Goal: Task Accomplishment & Management: Manage account settings

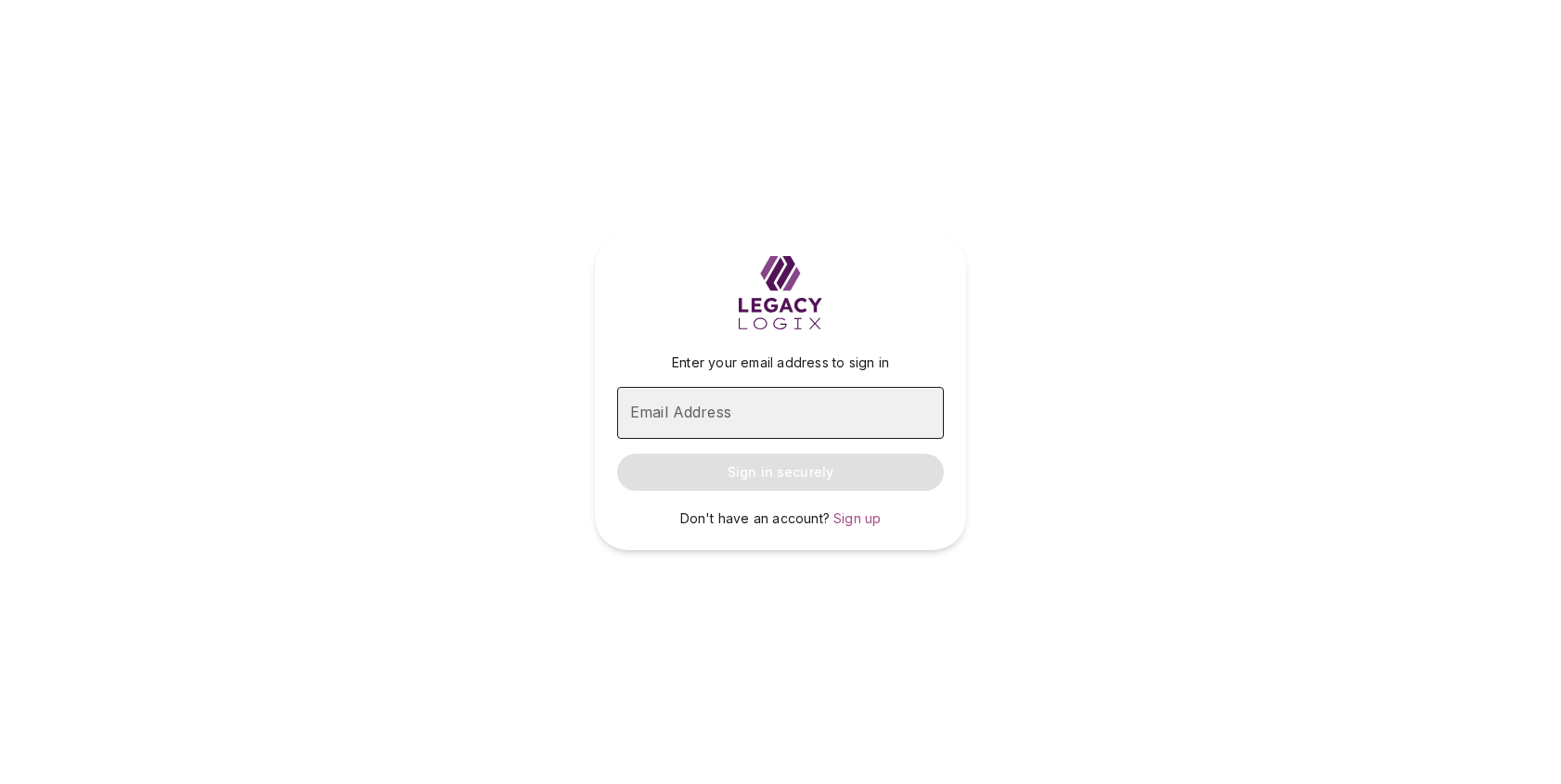
click at [807, 407] on input "Email Address" at bounding box center [780, 412] width 327 height 51
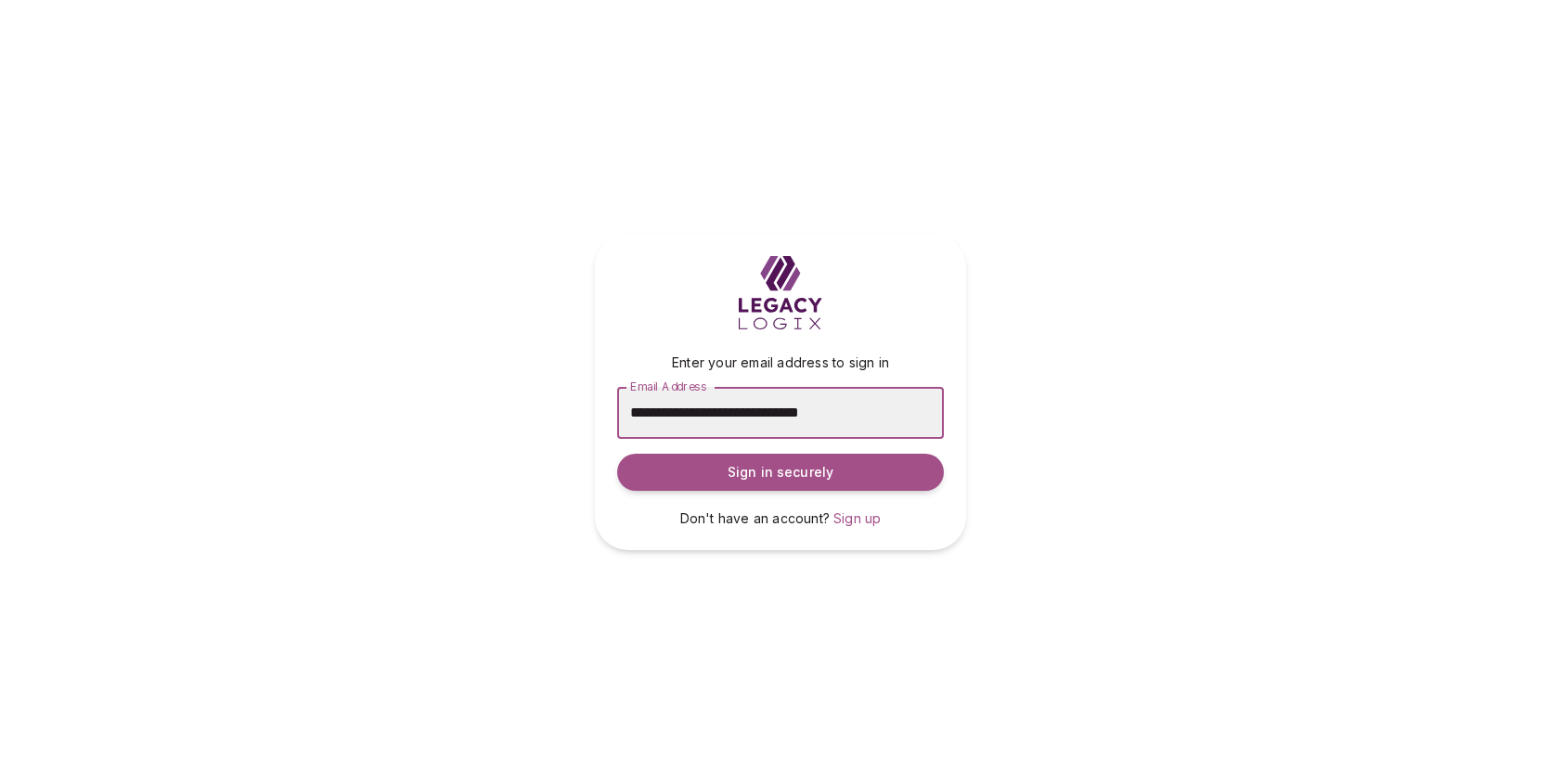
type input "**********"
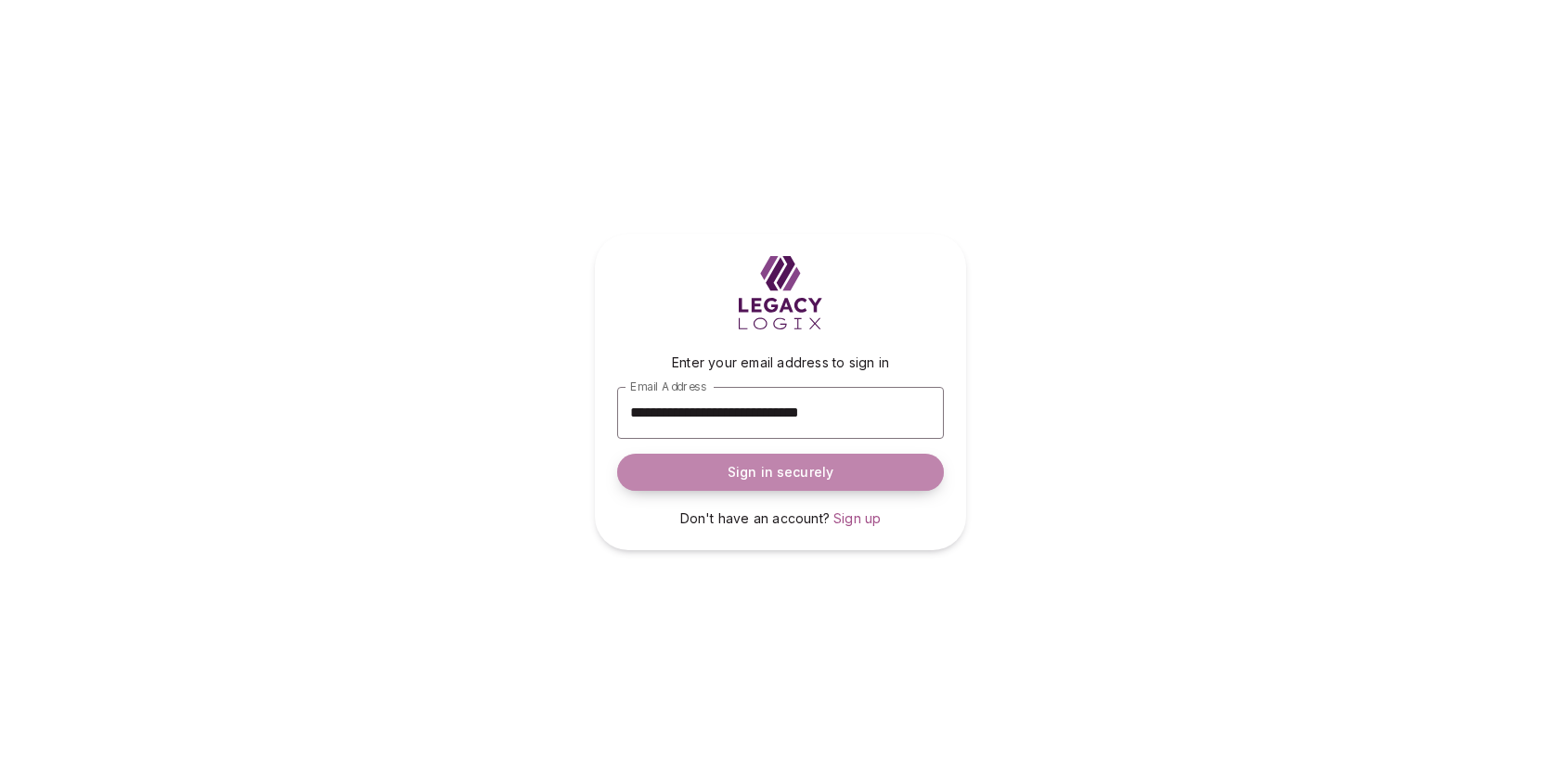
click at [761, 478] on span "Sign in securely" at bounding box center [780, 471] width 106 height 18
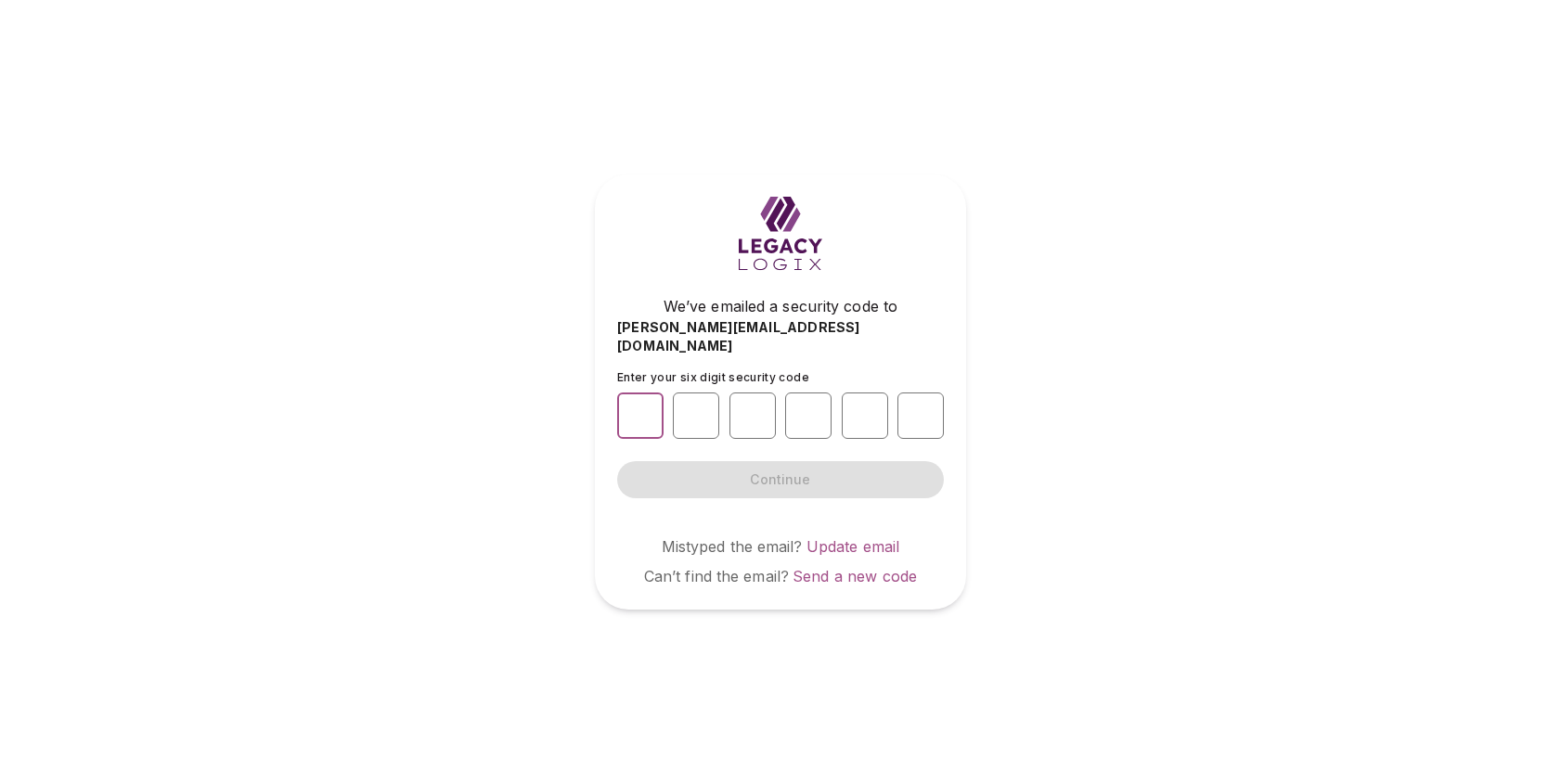
click at [638, 403] on input "number" at bounding box center [641, 416] width 47 height 47
type input "*"
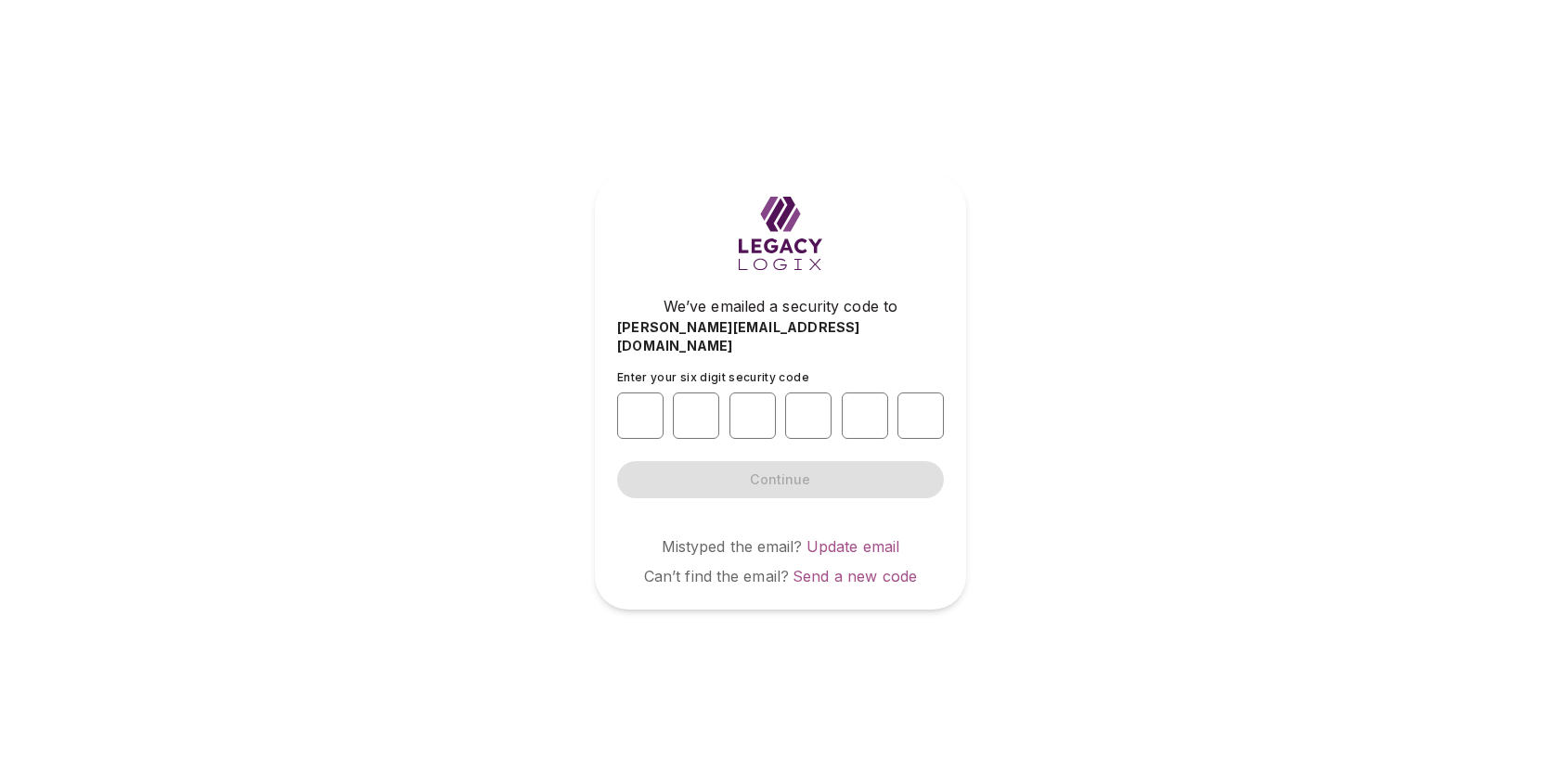
type input "*"
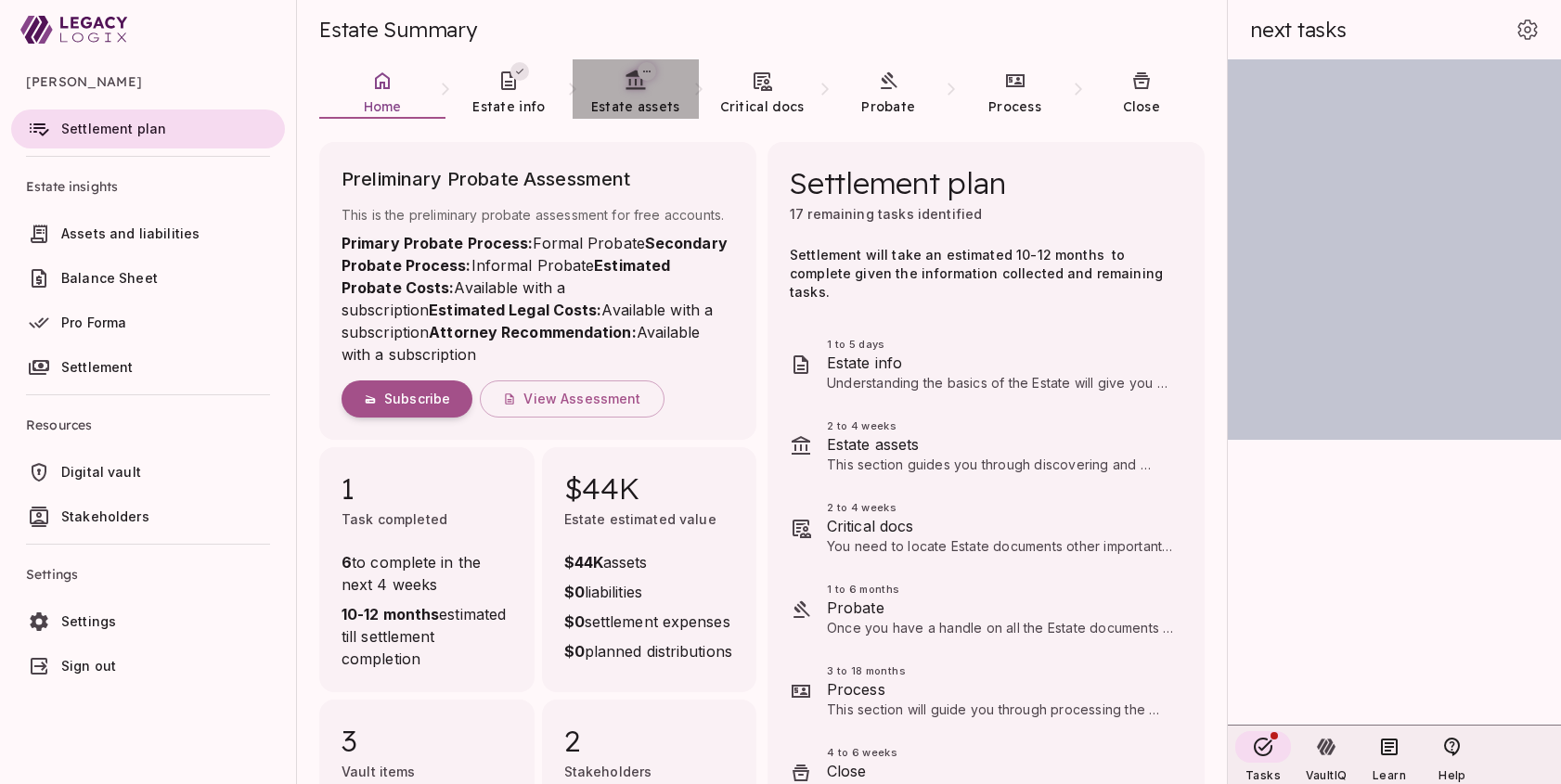
click at [642, 100] on span "Estate assets" at bounding box center [636, 106] width 89 height 17
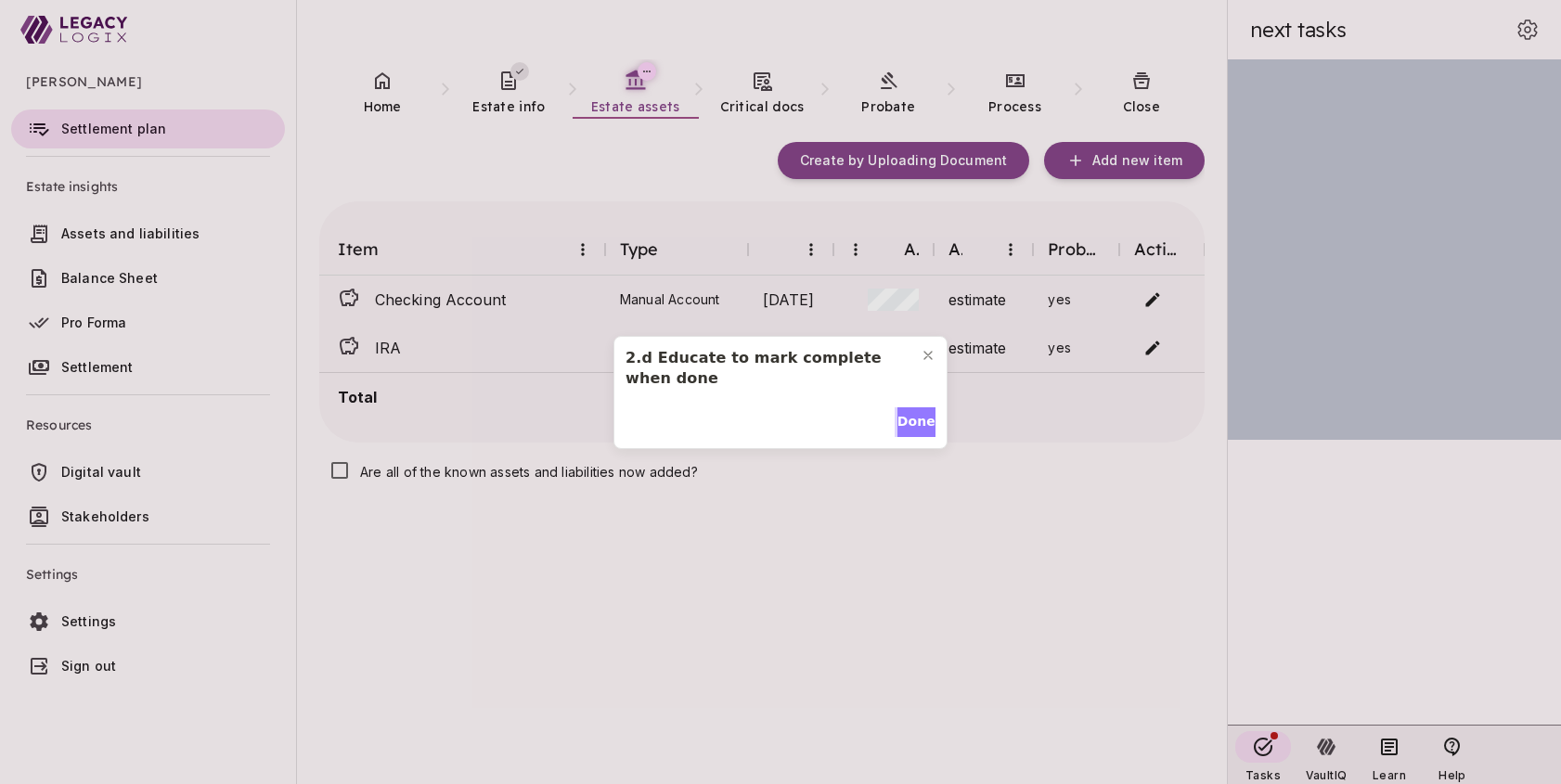
click at [909, 418] on span "Done" at bounding box center [916, 422] width 38 height 19
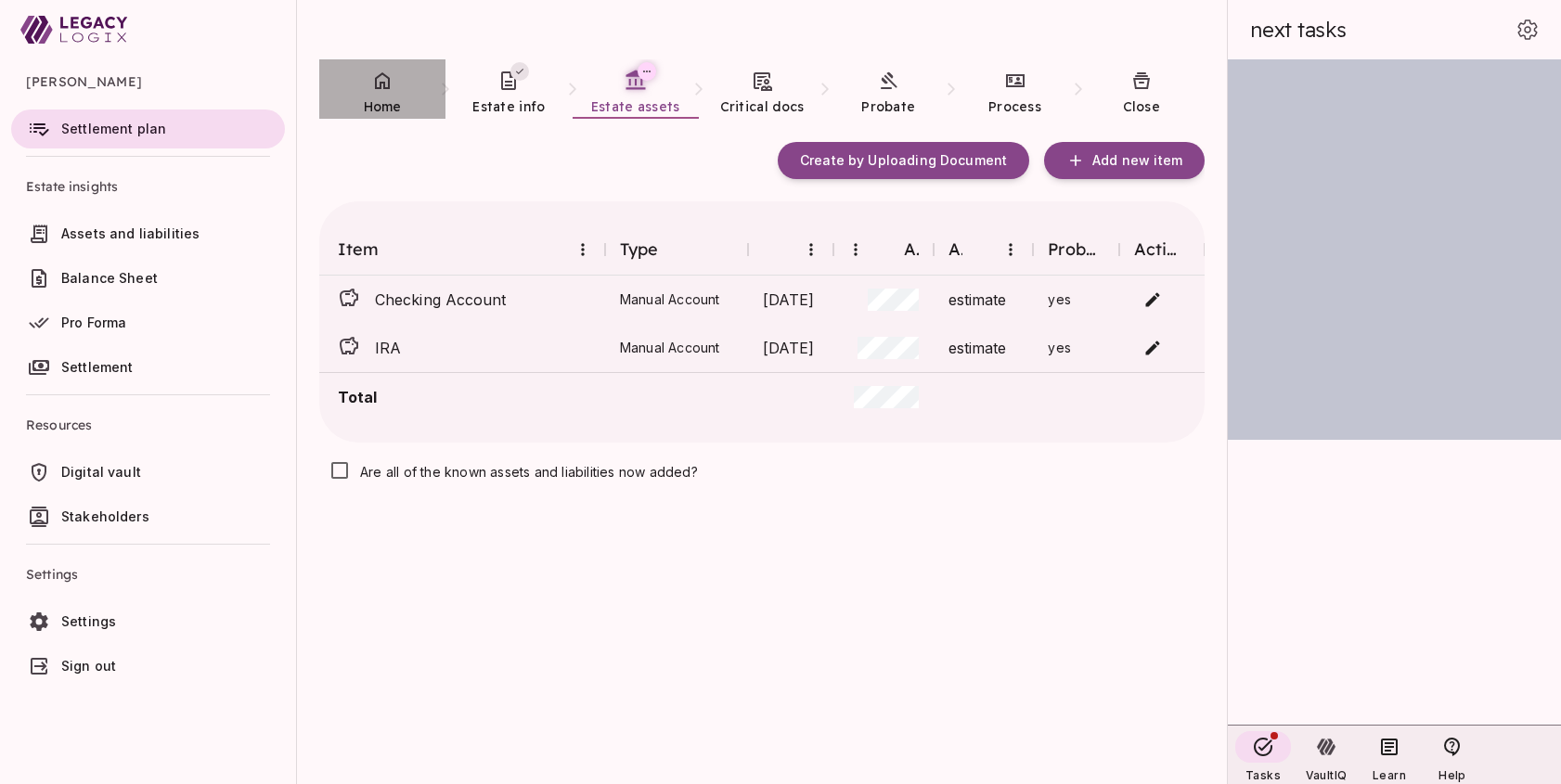
click at [377, 93] on link "Home" at bounding box center [382, 92] width 126 height 67
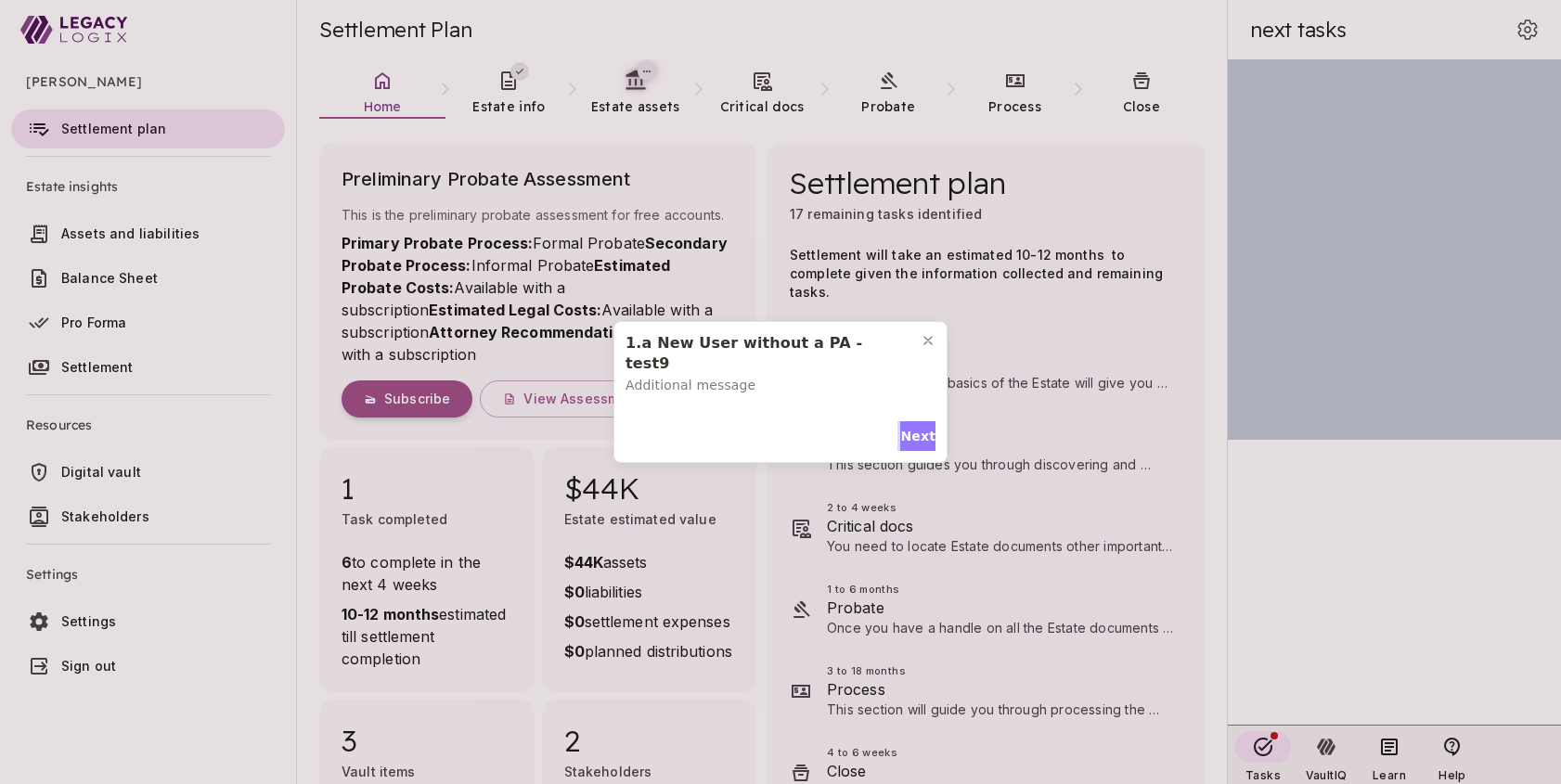
click at [914, 426] on span "Next" at bounding box center [918, 436] width 35 height 19
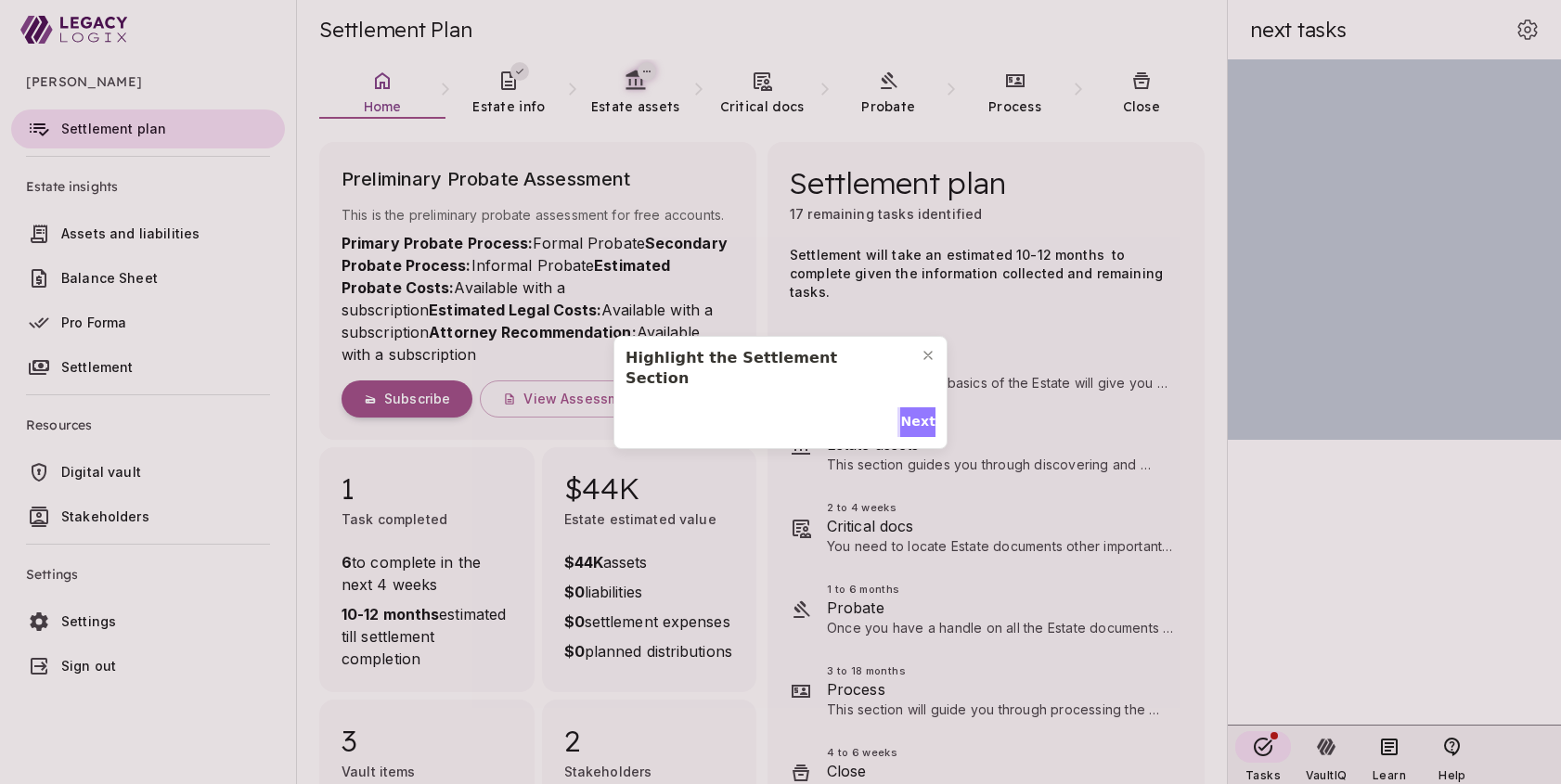
click at [914, 412] on span "Next" at bounding box center [918, 422] width 35 height 19
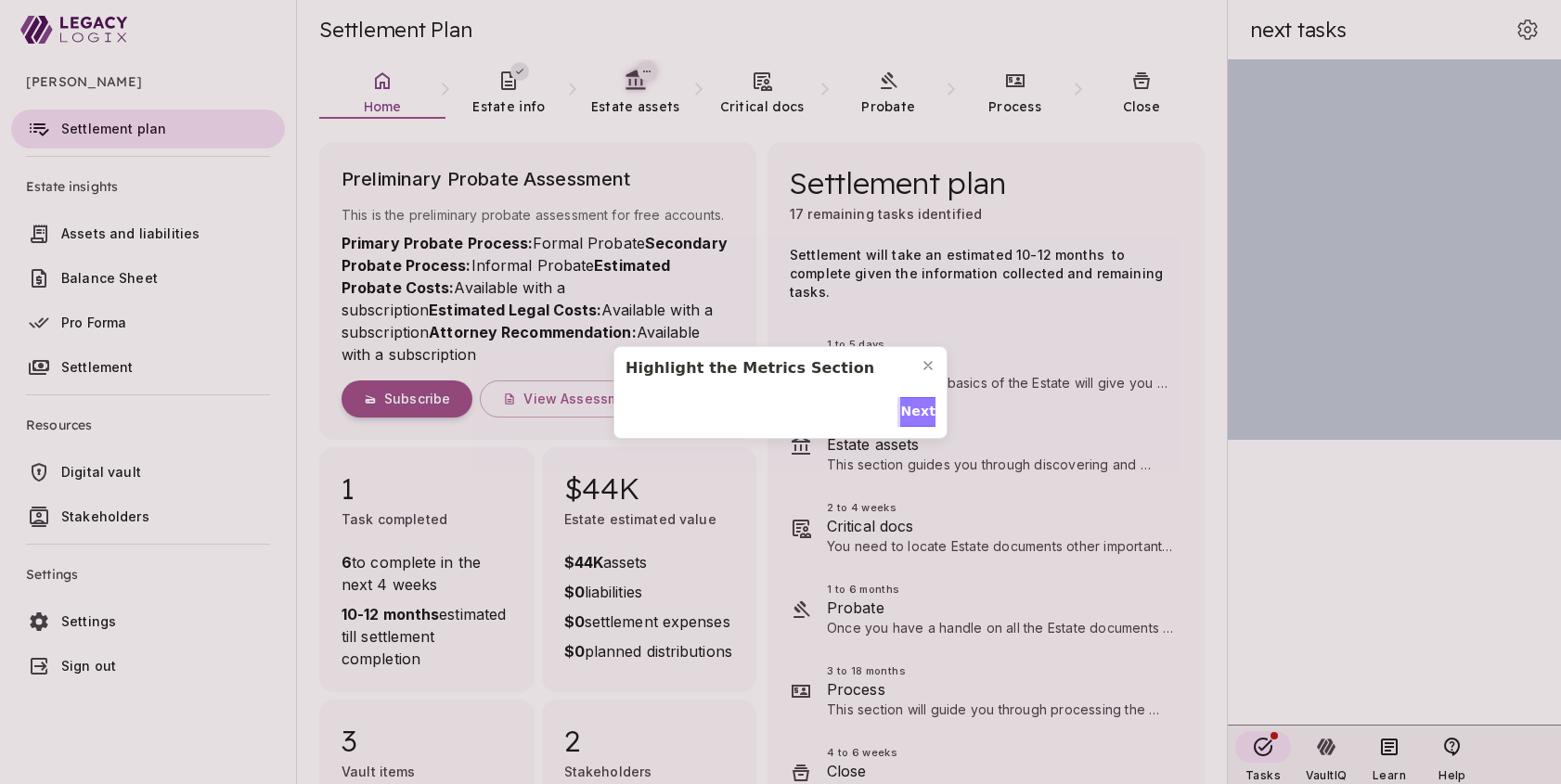
click at [914, 402] on span "Next" at bounding box center [918, 411] width 35 height 19
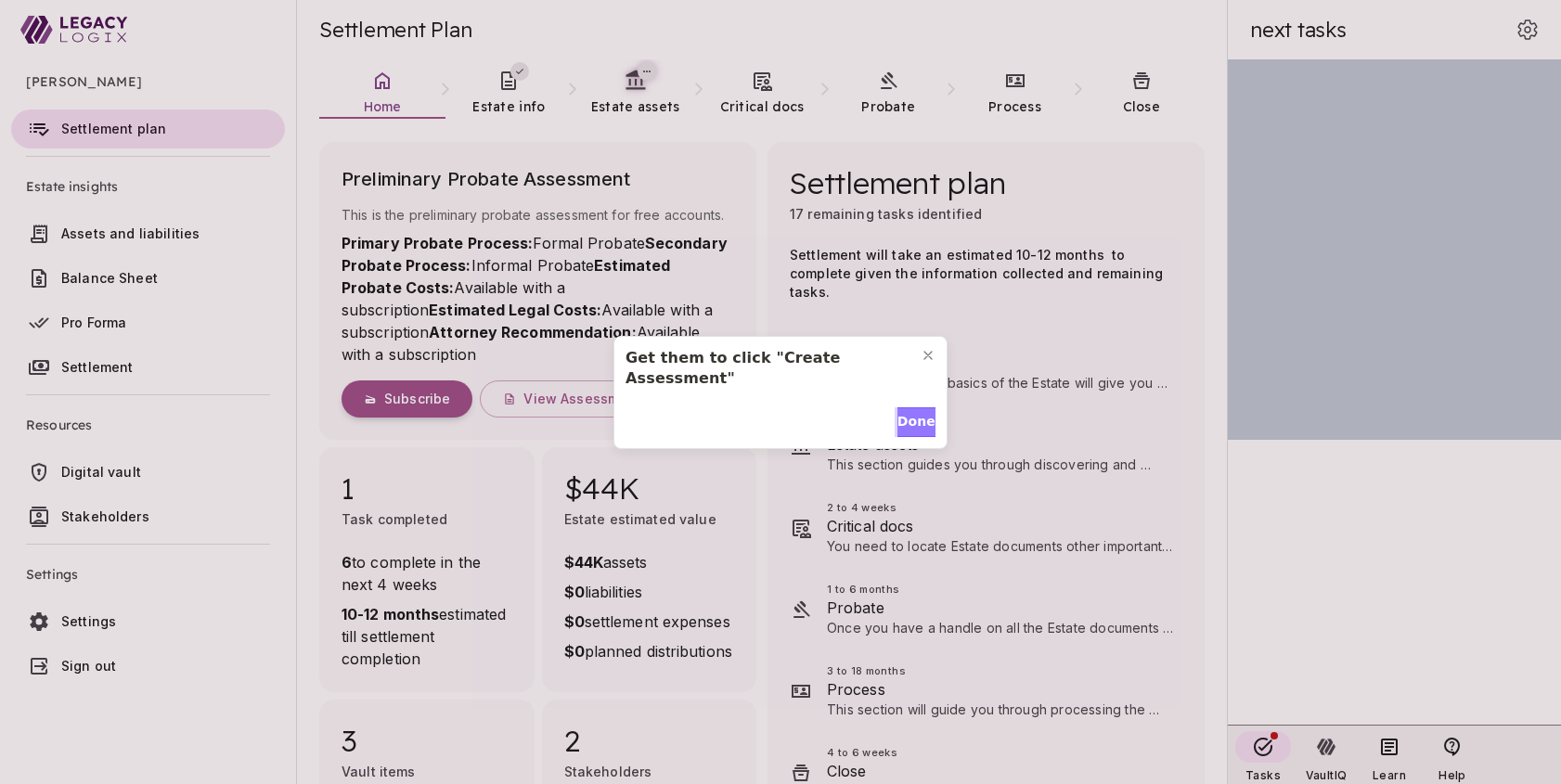
click at [914, 412] on span "Done" at bounding box center [916, 422] width 38 height 19
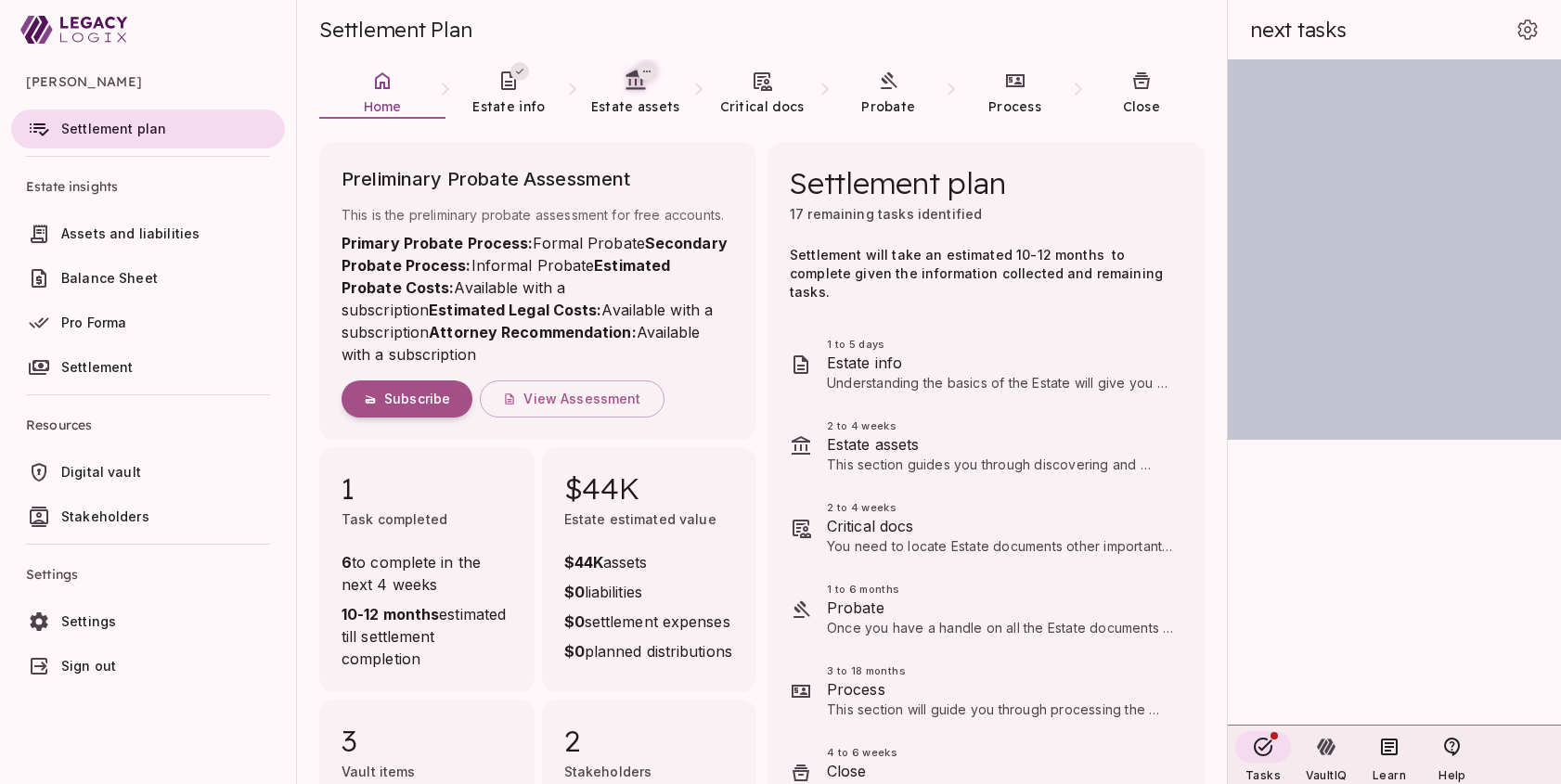
click at [89, 665] on span "Sign out" at bounding box center [88, 665] width 54 height 16
